Goal: Use online tool/utility: Utilize a website feature to perform a specific function

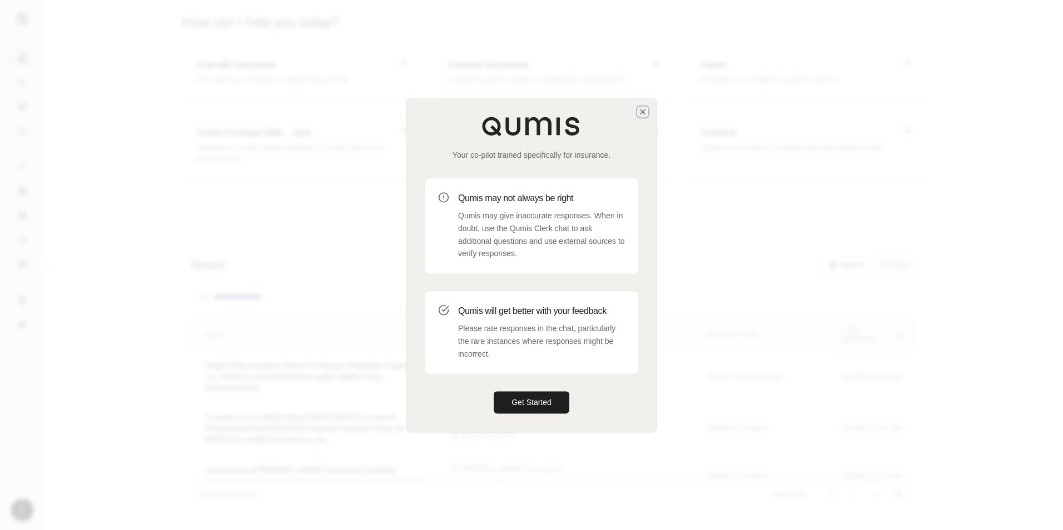
drag, startPoint x: 646, startPoint y: 110, endPoint x: 667, endPoint y: 154, distance: 49.2
click at [646, 110] on icon "button" at bounding box center [642, 111] width 9 height 9
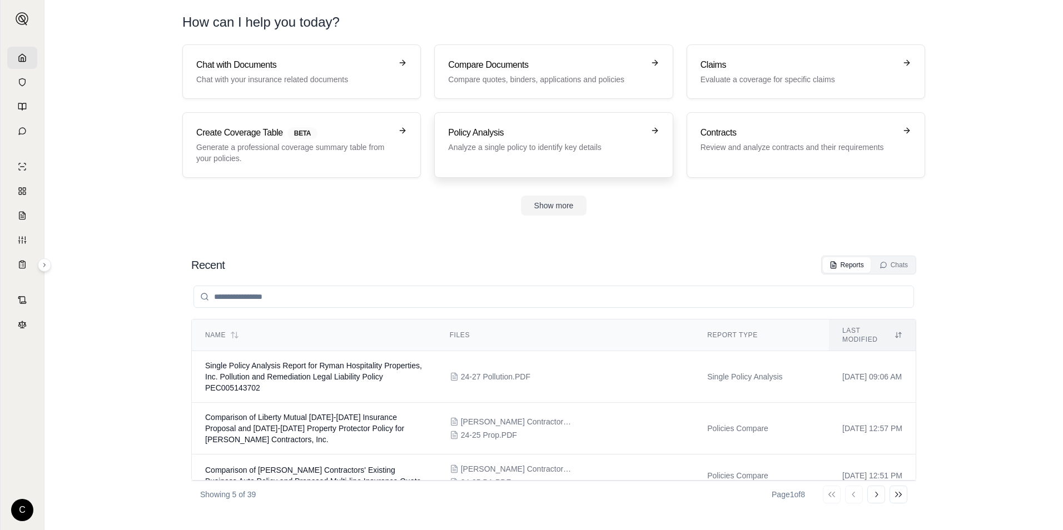
click at [533, 140] on div "Policy Analysis Analyze a single policy to identify key details" at bounding box center [545, 139] width 195 height 27
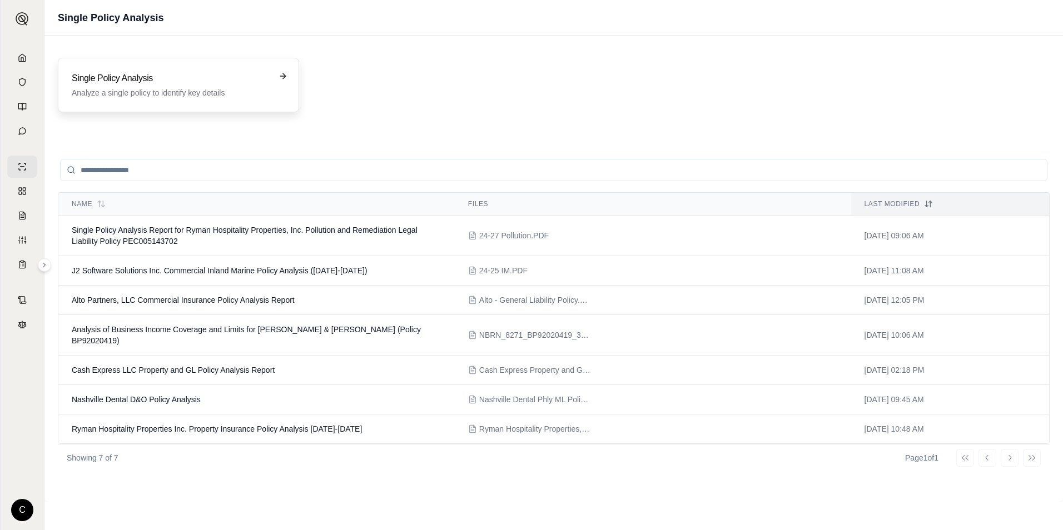
click at [147, 74] on h3 "Single Policy Analysis" at bounding box center [171, 78] width 198 height 13
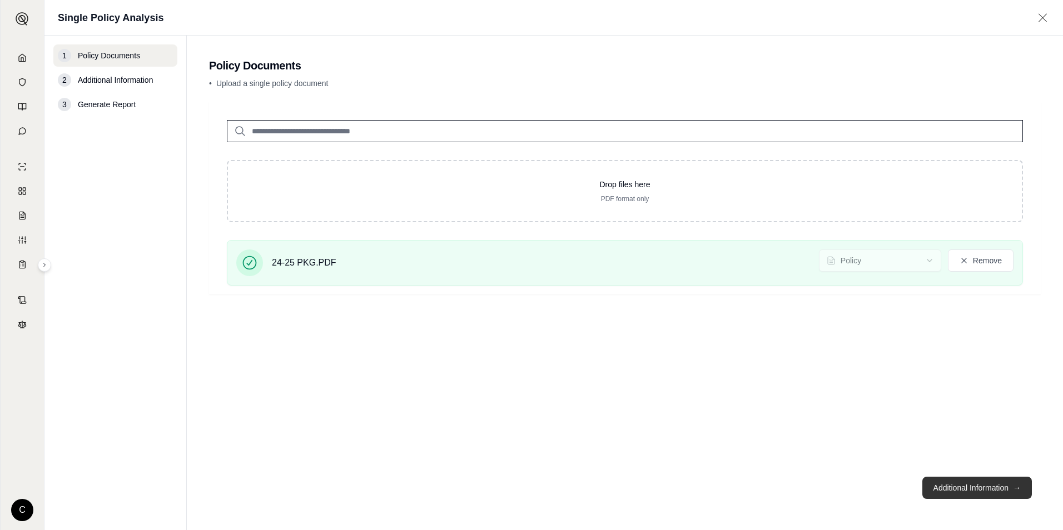
click at [966, 491] on button "Additional Information →" at bounding box center [977, 488] width 110 height 22
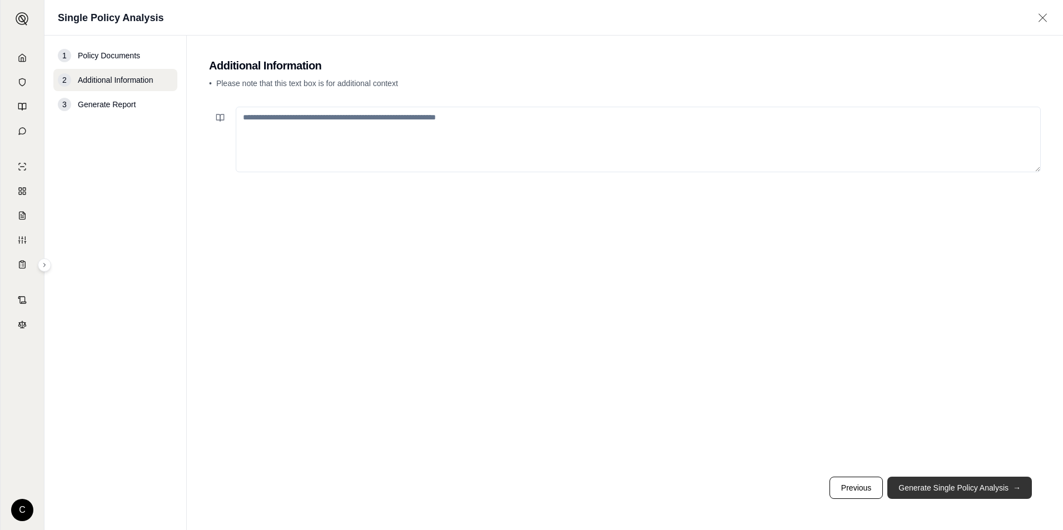
click at [925, 494] on button "Generate Single Policy Analysis →" at bounding box center [959, 488] width 145 height 22
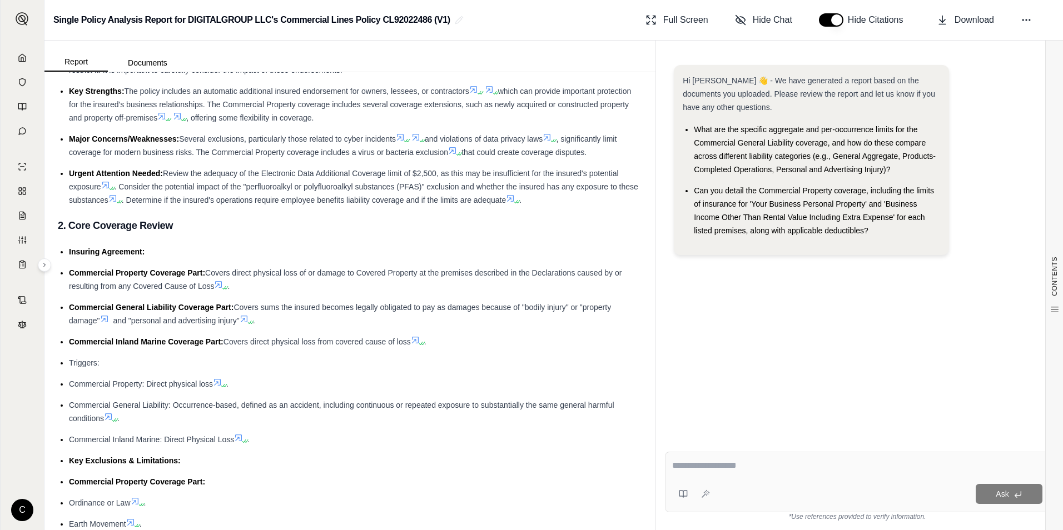
scroll to position [111, 0]
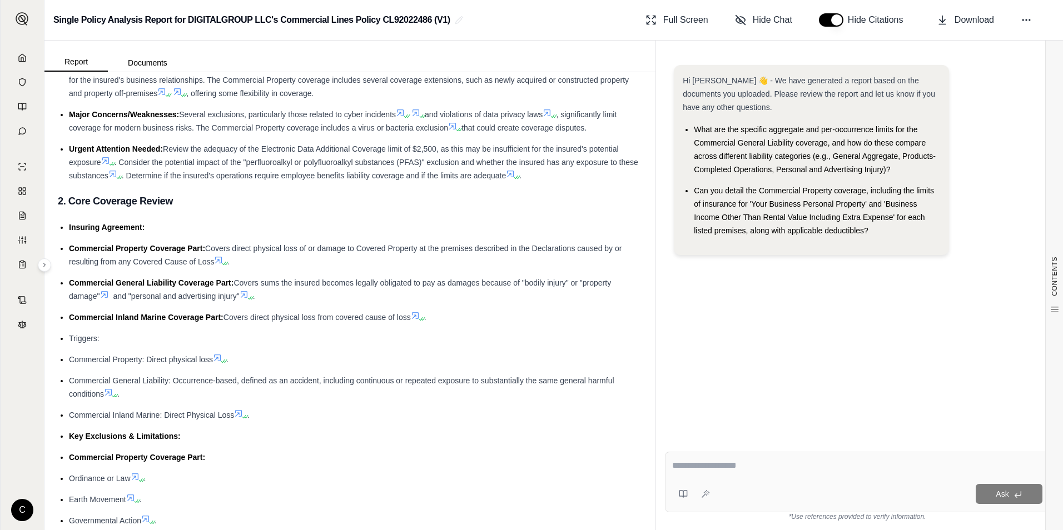
click at [742, 471] on textarea at bounding box center [857, 465] width 370 height 13
type textarea "*"
type textarea "**********"
click at [1006, 497] on button "Ask" at bounding box center [1009, 494] width 67 height 20
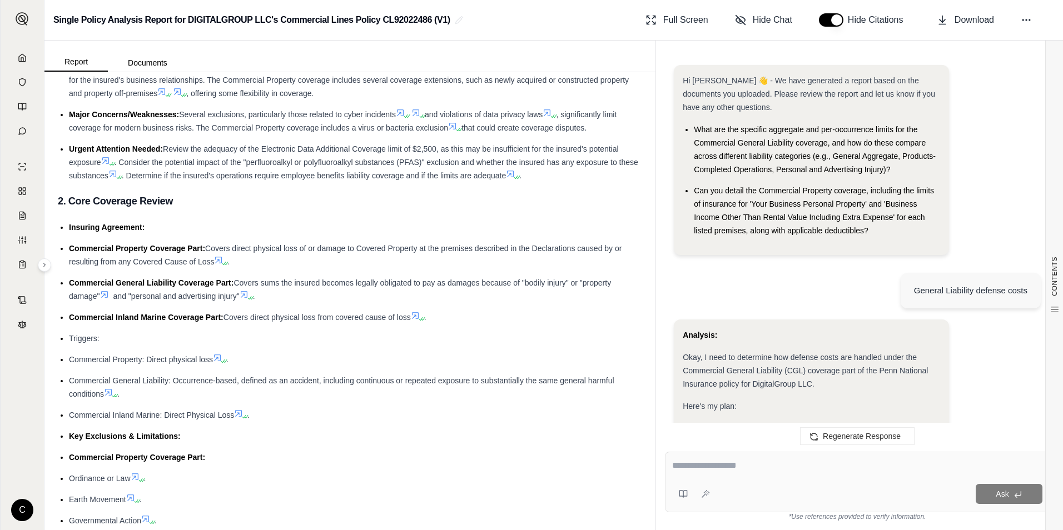
scroll to position [1198, 0]
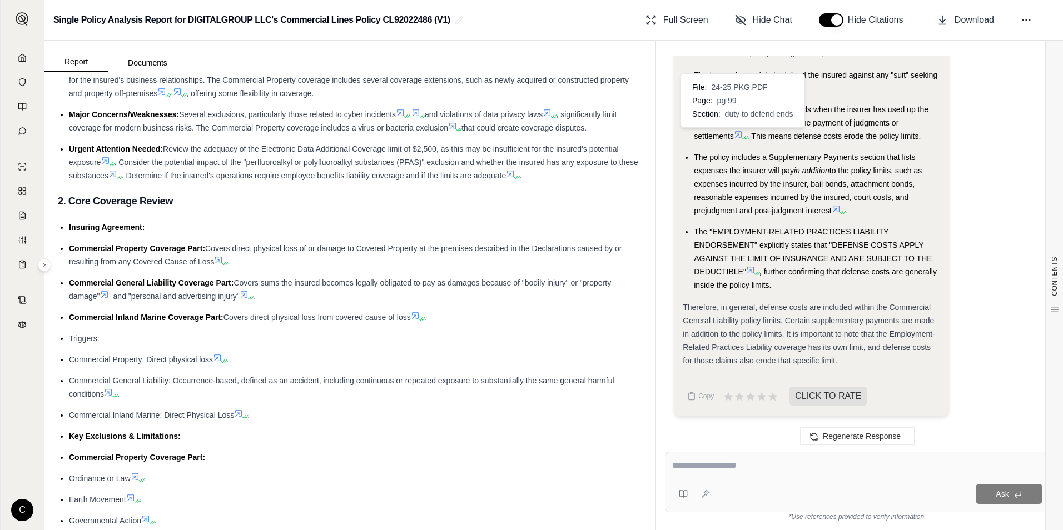
click at [741, 136] on icon at bounding box center [738, 134] width 9 height 9
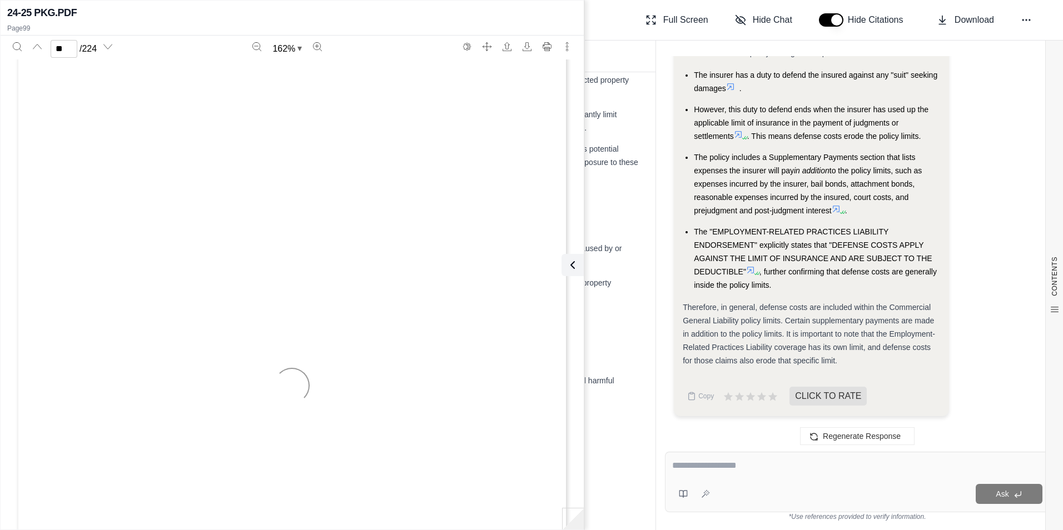
type input "**"
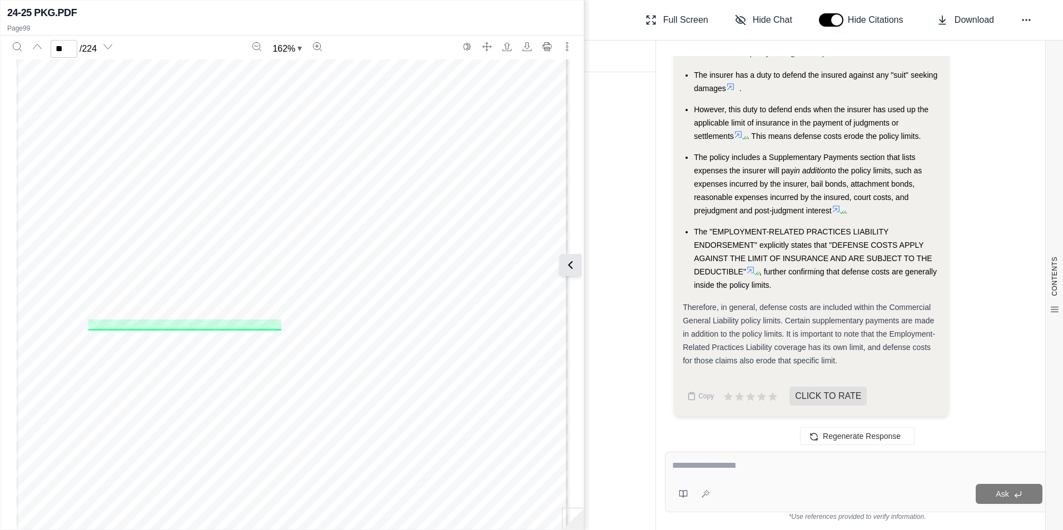
click at [577, 272] on button at bounding box center [570, 265] width 22 height 22
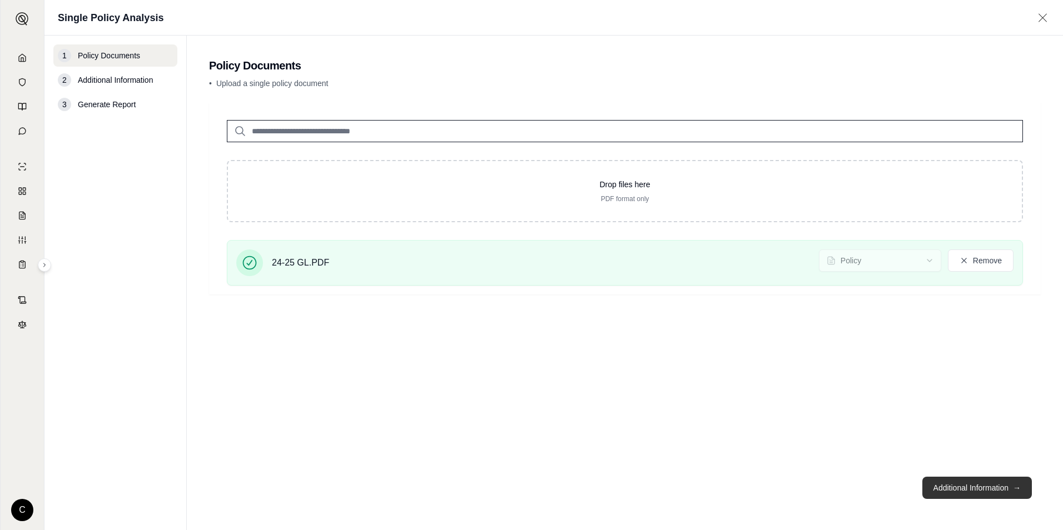
click at [947, 494] on button "Additional Information →" at bounding box center [977, 488] width 110 height 22
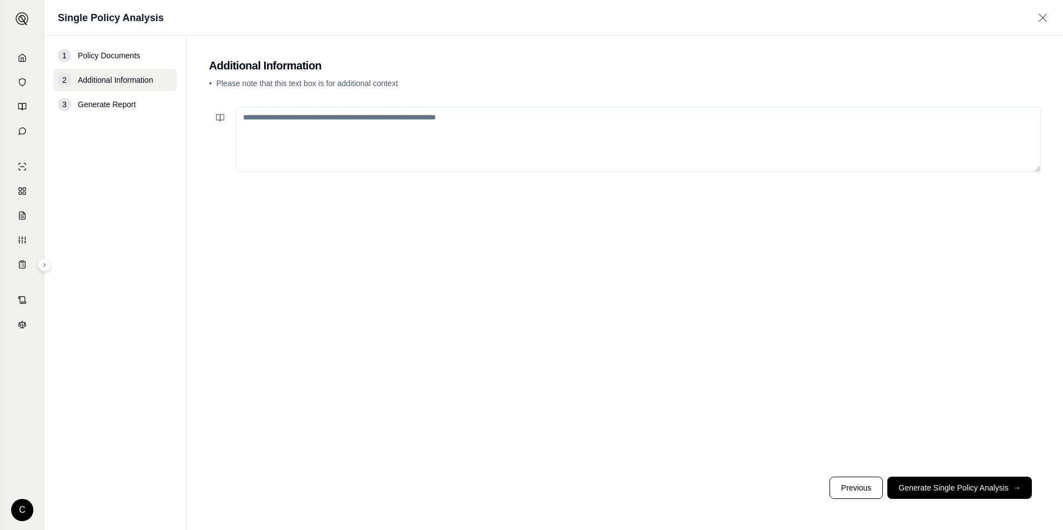
click at [475, 131] on textarea at bounding box center [638, 140] width 805 height 66
type textarea "*"
click at [949, 496] on button "Generate Single Policy Analysis →" at bounding box center [959, 488] width 145 height 22
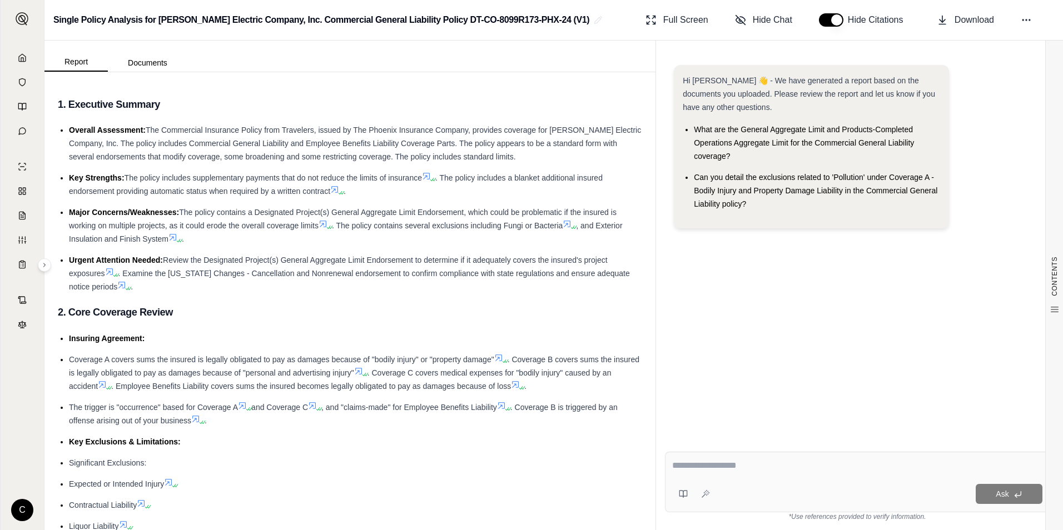
click at [733, 471] on textarea at bounding box center [857, 465] width 370 height 13
type textarea "**********"
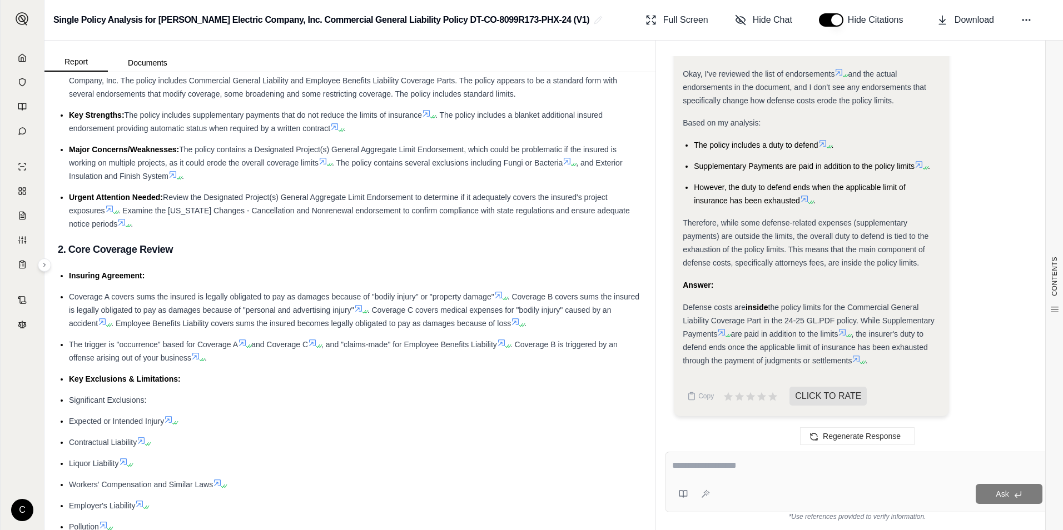
scroll to position [56, 0]
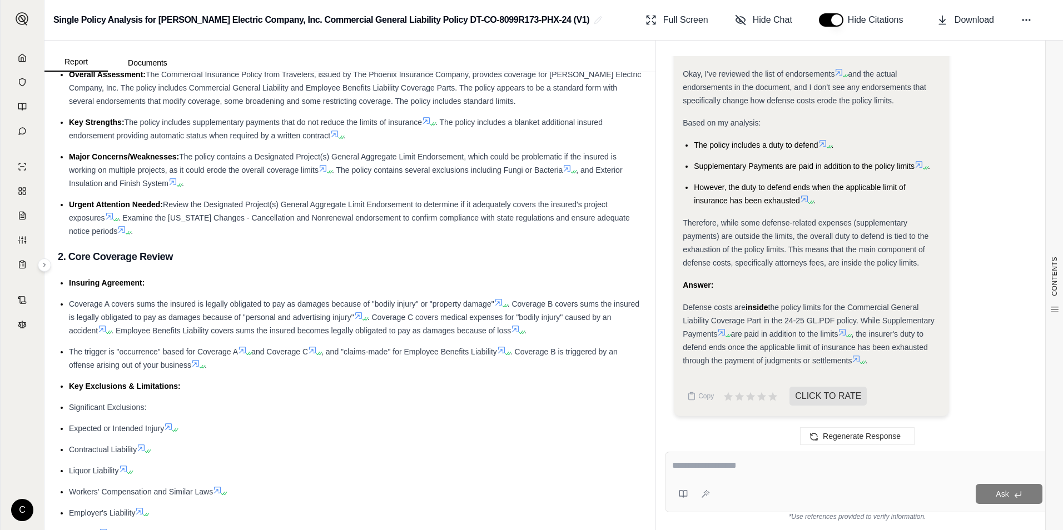
click at [747, 474] on div at bounding box center [857, 467] width 370 height 17
click at [726, 460] on textarea at bounding box center [857, 465] width 370 height 13
type textarea "**********"
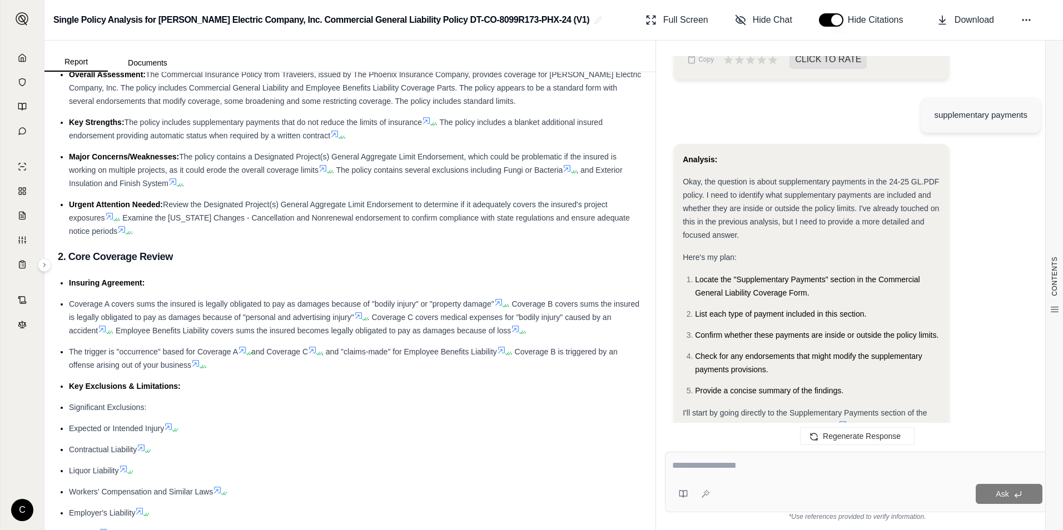
scroll to position [1233, 0]
